Goal: Go to known website: Access a specific website the user already knows

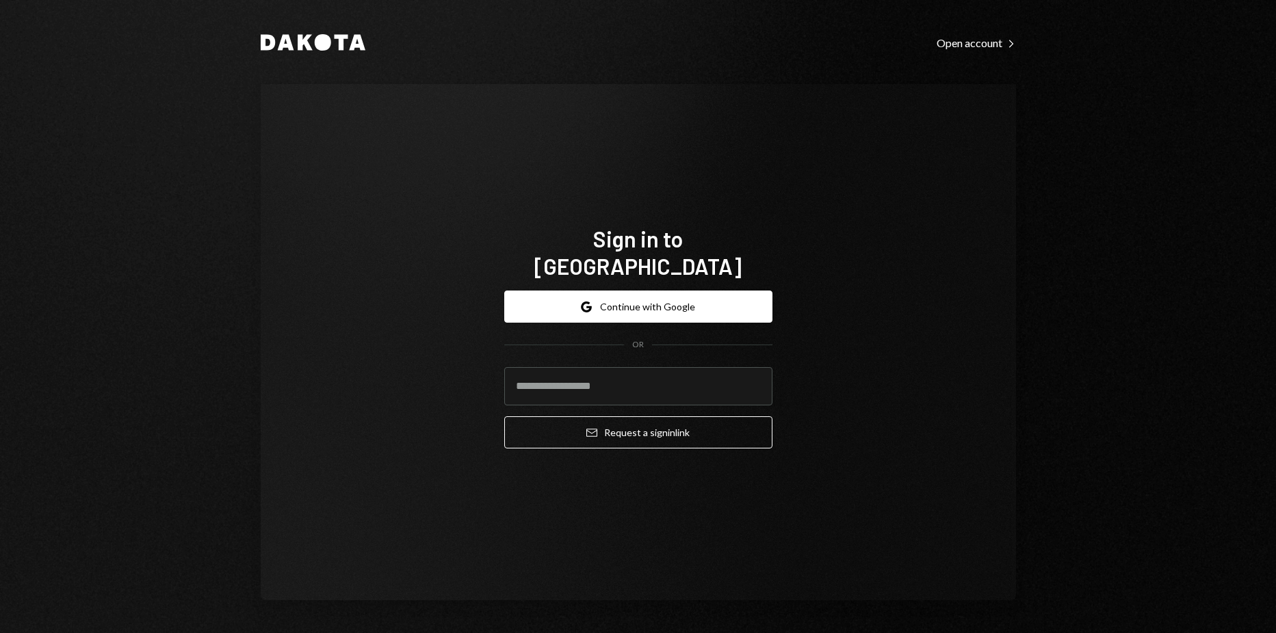
type input "**********"
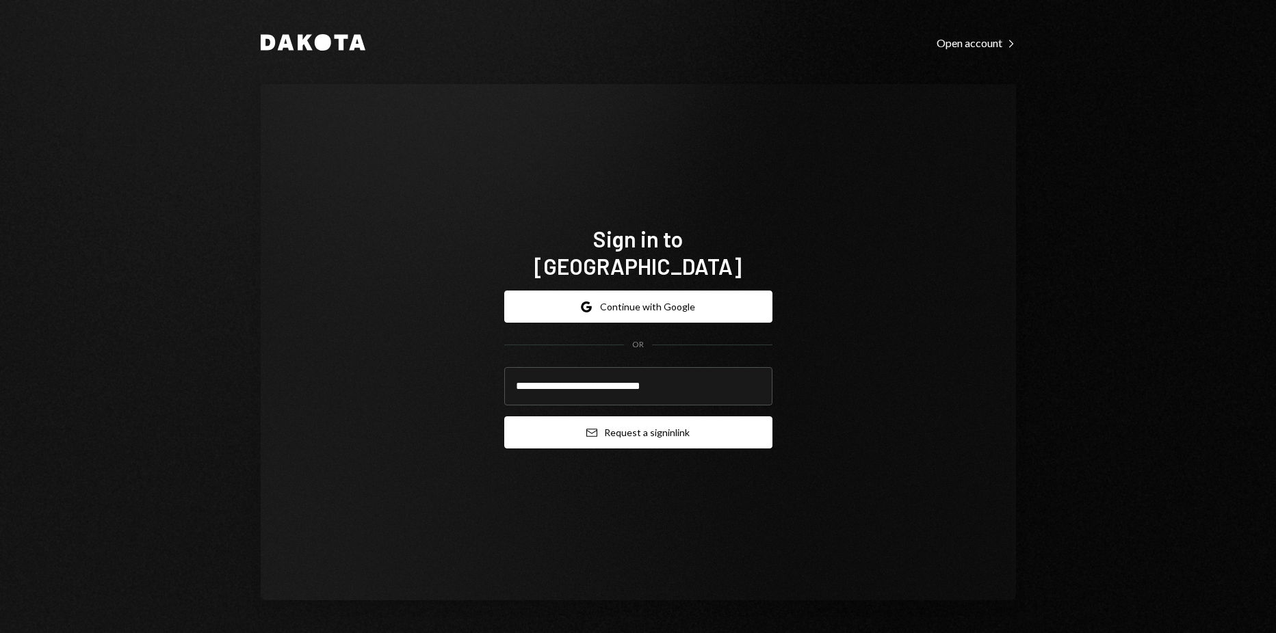
click at [622, 417] on button "Email Request a sign in link" at bounding box center [638, 433] width 268 height 32
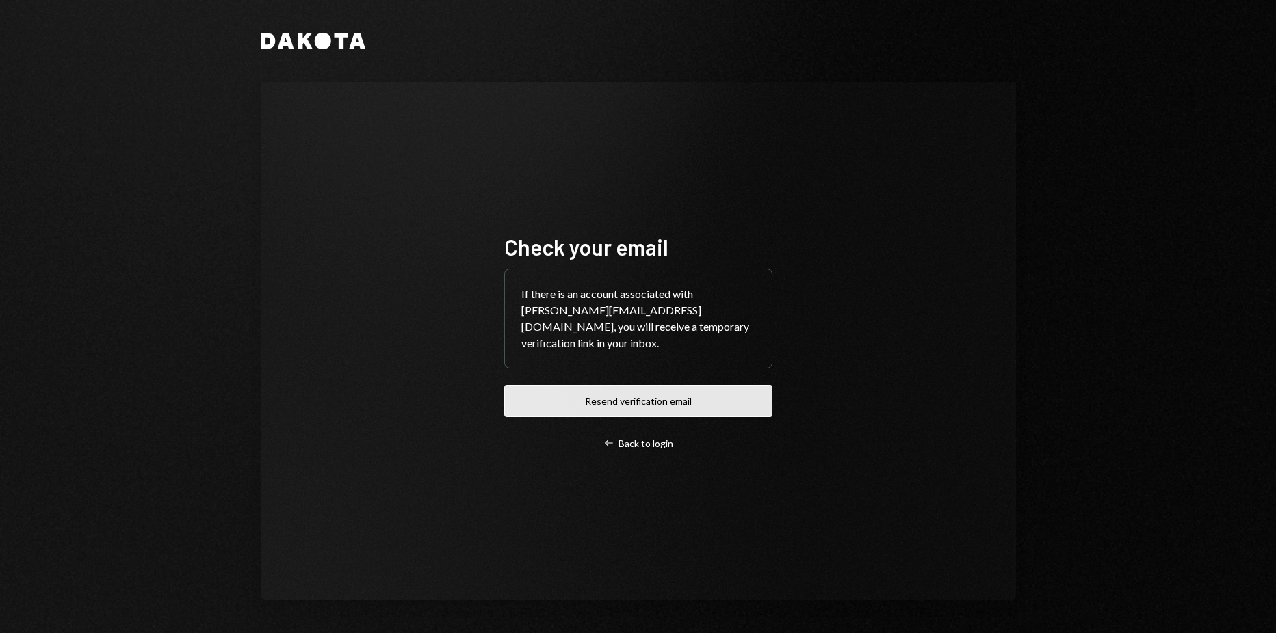
click at [700, 397] on button "Resend verification email" at bounding box center [638, 401] width 268 height 32
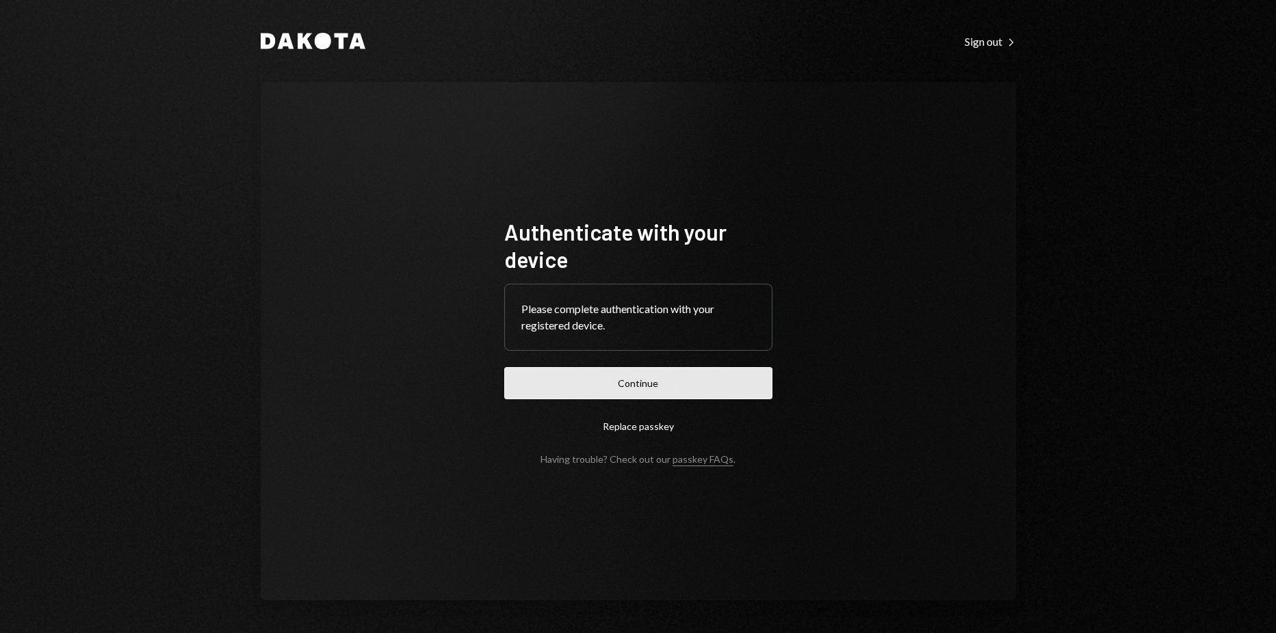
click at [551, 367] on button "Continue" at bounding box center [638, 383] width 268 height 32
click at [612, 391] on button "Continue" at bounding box center [638, 383] width 268 height 32
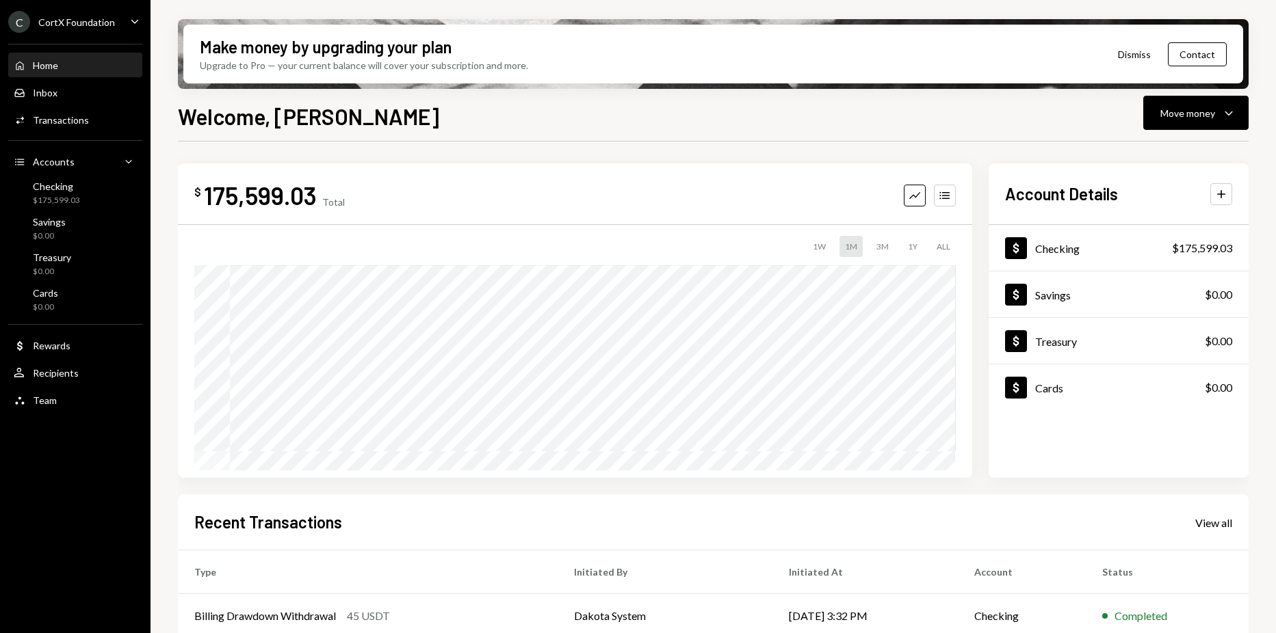
click at [123, 24] on div "C CortX Foundation Caret Down" at bounding box center [75, 22] width 150 height 22
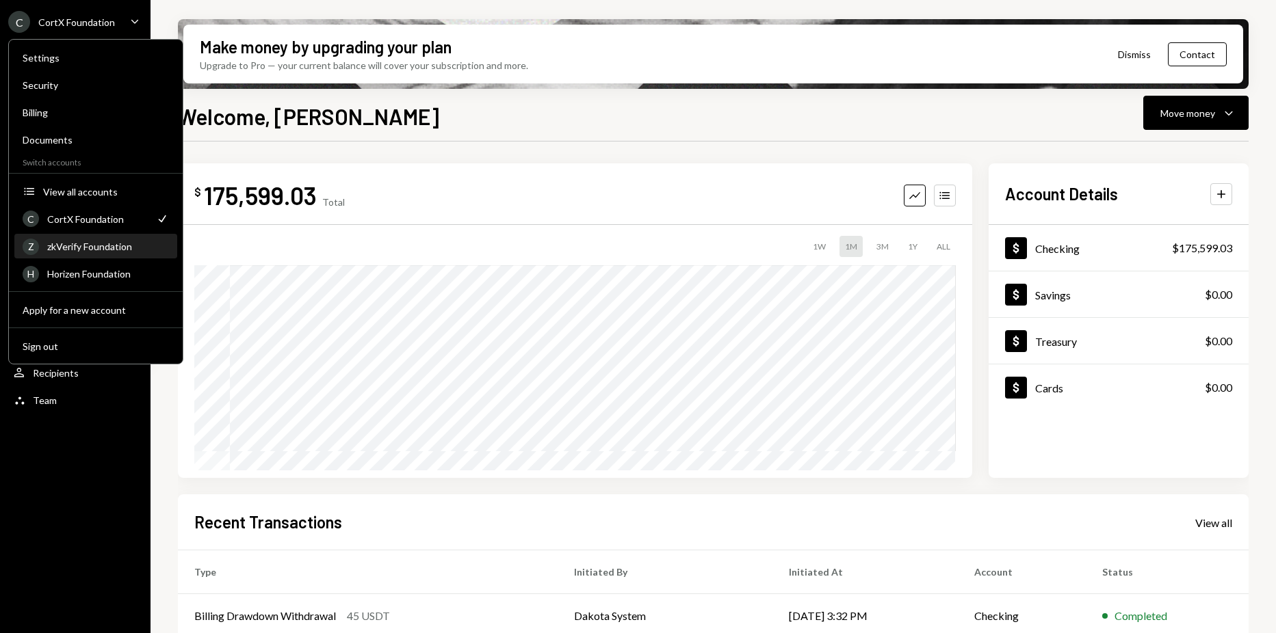
click at [100, 235] on div "Z zkVerify Foundation" at bounding box center [96, 246] width 146 height 23
